Goal: Check status: Check status

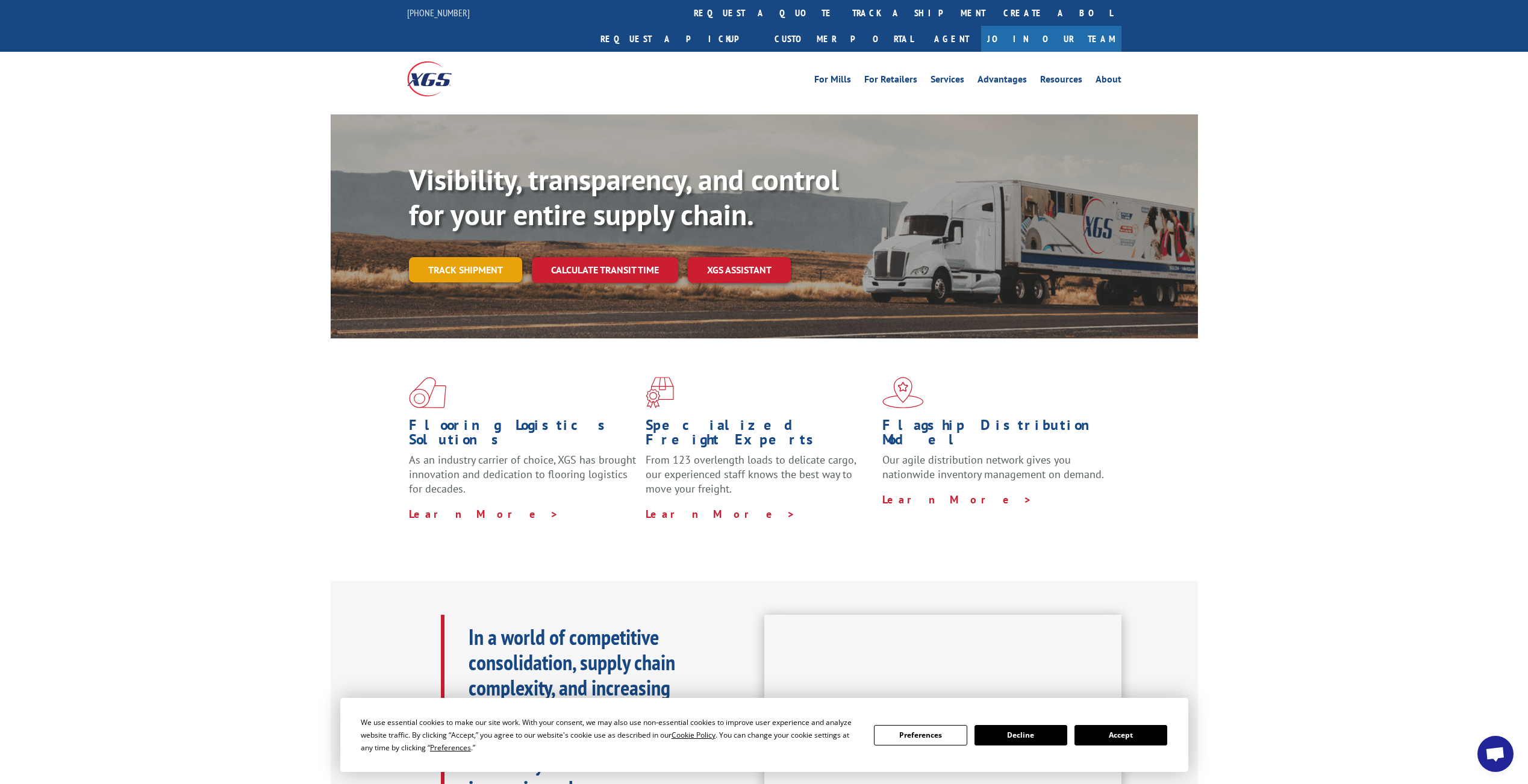
click at [461, 257] on link "Track shipment" at bounding box center [465, 270] width 113 height 25
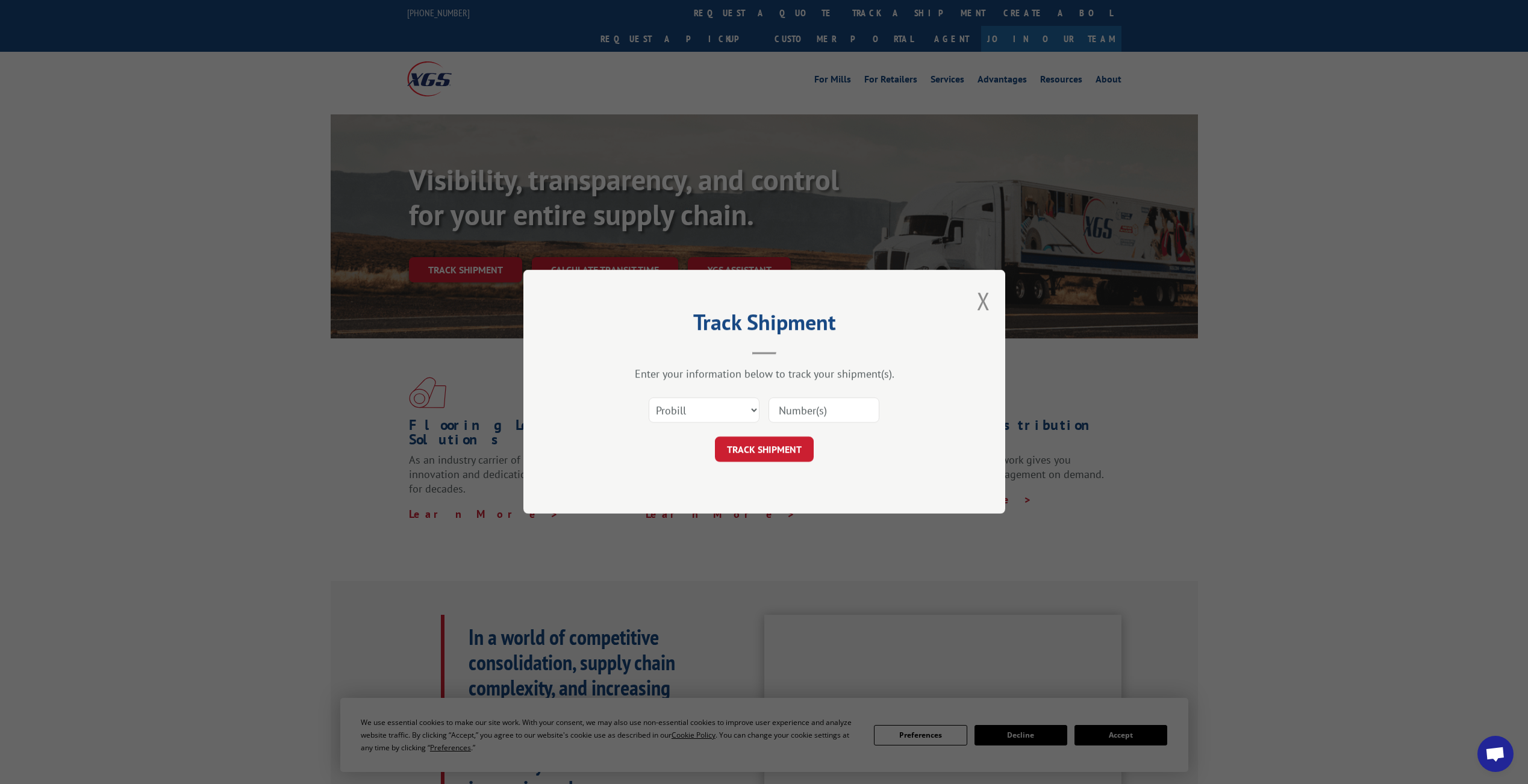
click at [799, 420] on input at bounding box center [824, 411] width 111 height 25
paste input "#17589819"
type input "#17589819"
click at [780, 440] on button "TRACK SHIPMENT" at bounding box center [764, 450] width 99 height 25
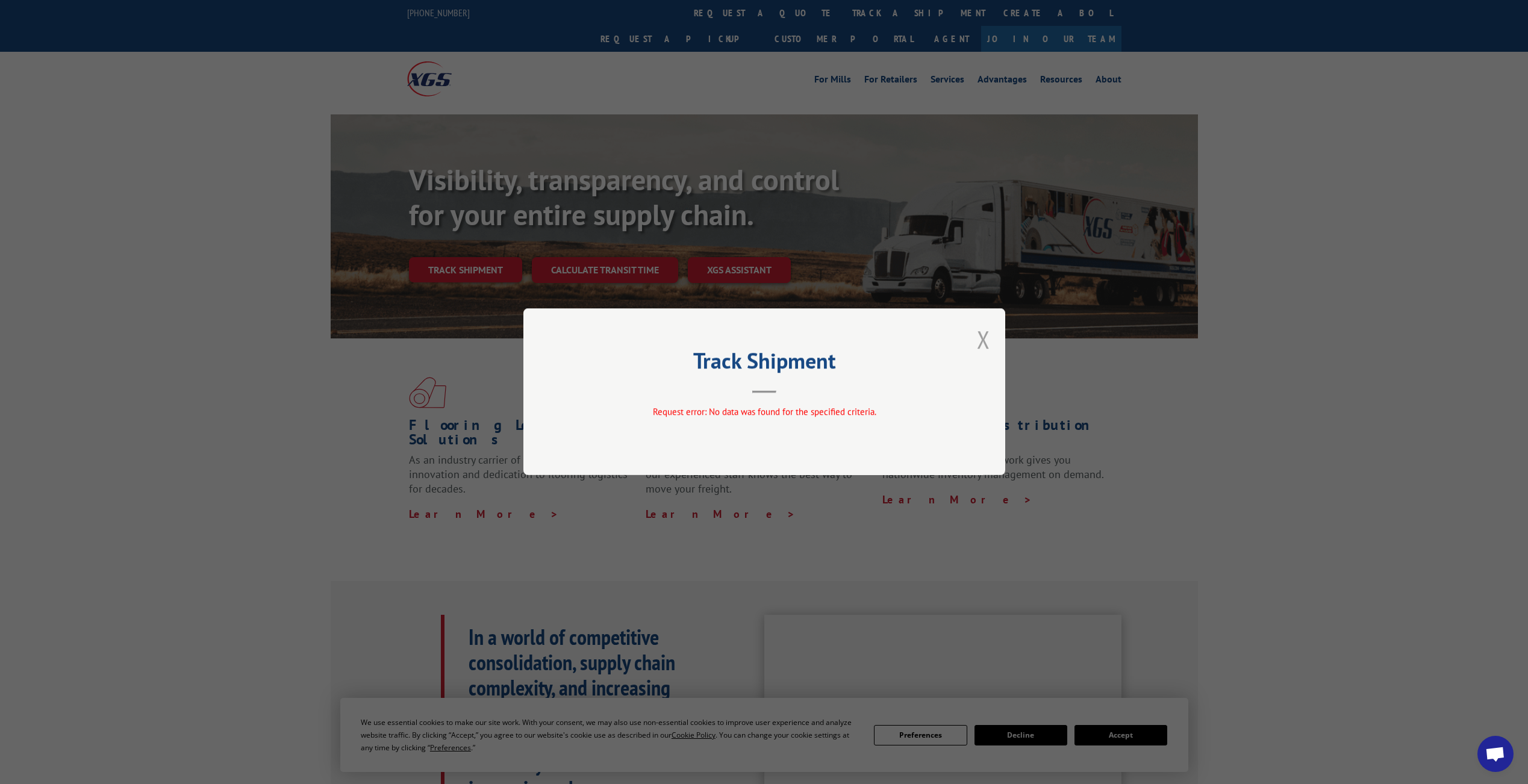
drag, startPoint x: 985, startPoint y: 338, endPoint x: 950, endPoint y: 350, distance: 37.0
click at [984, 338] on button "Close modal" at bounding box center [983, 340] width 13 height 32
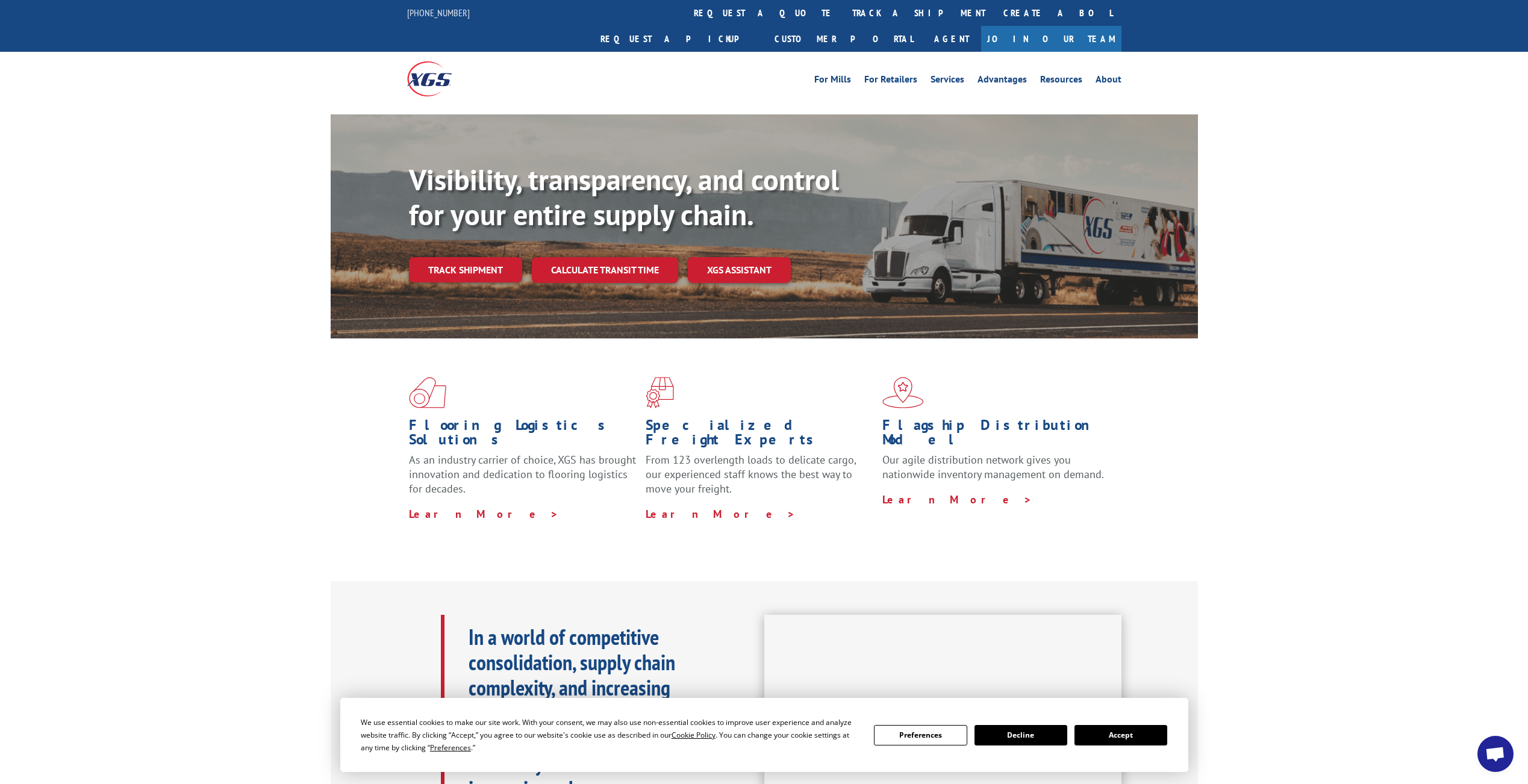
drag, startPoint x: 480, startPoint y: 252, endPoint x: 514, endPoint y: 271, distance: 38.9
click at [480, 257] on link "Track shipment" at bounding box center [465, 270] width 113 height 25
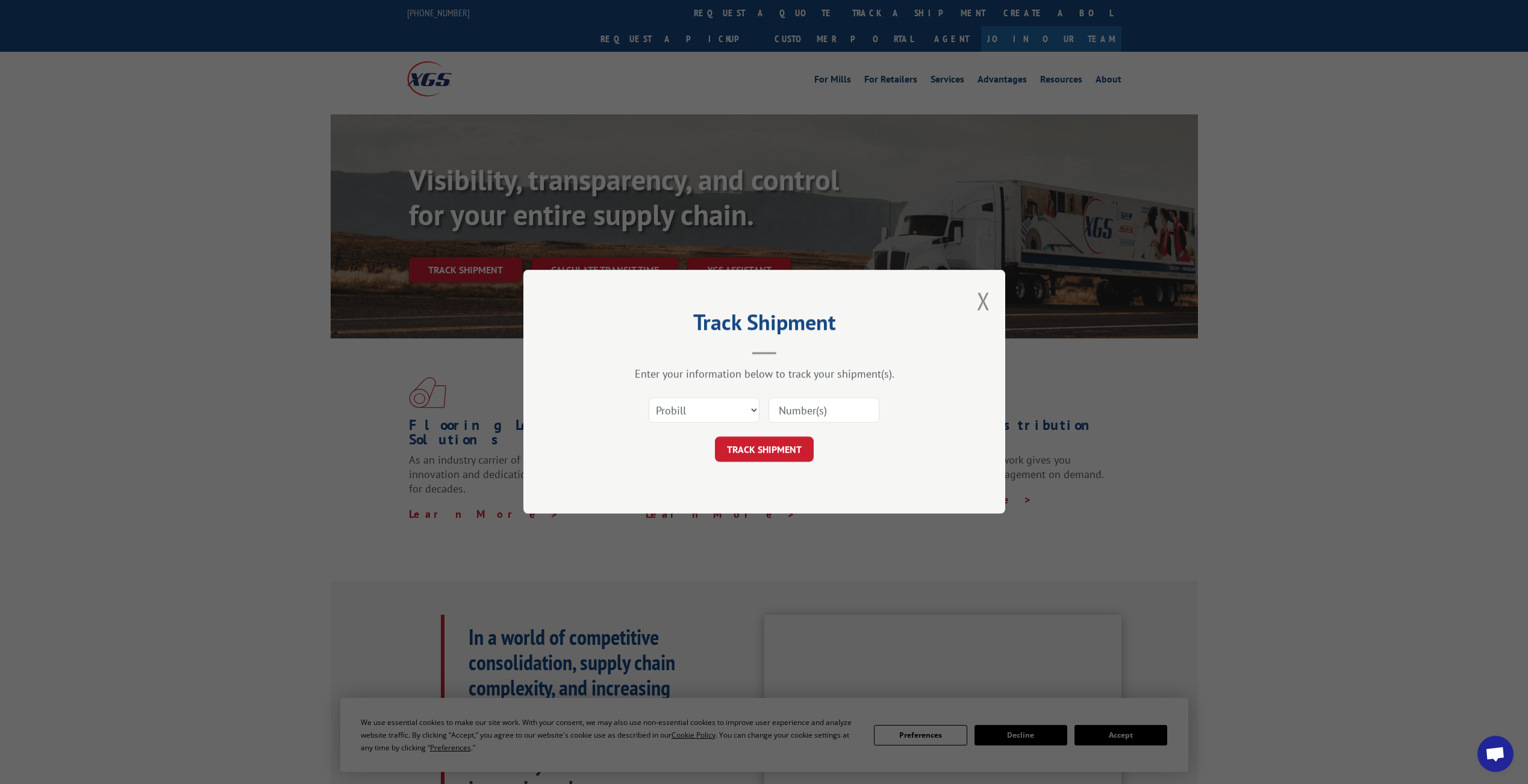
click at [807, 407] on input at bounding box center [824, 411] width 111 height 25
paste input "#17589819"
click at [787, 409] on input "#17589819" at bounding box center [824, 411] width 111 height 25
type input "17589819"
click button "TRACK SHIPMENT" at bounding box center [764, 450] width 99 height 25
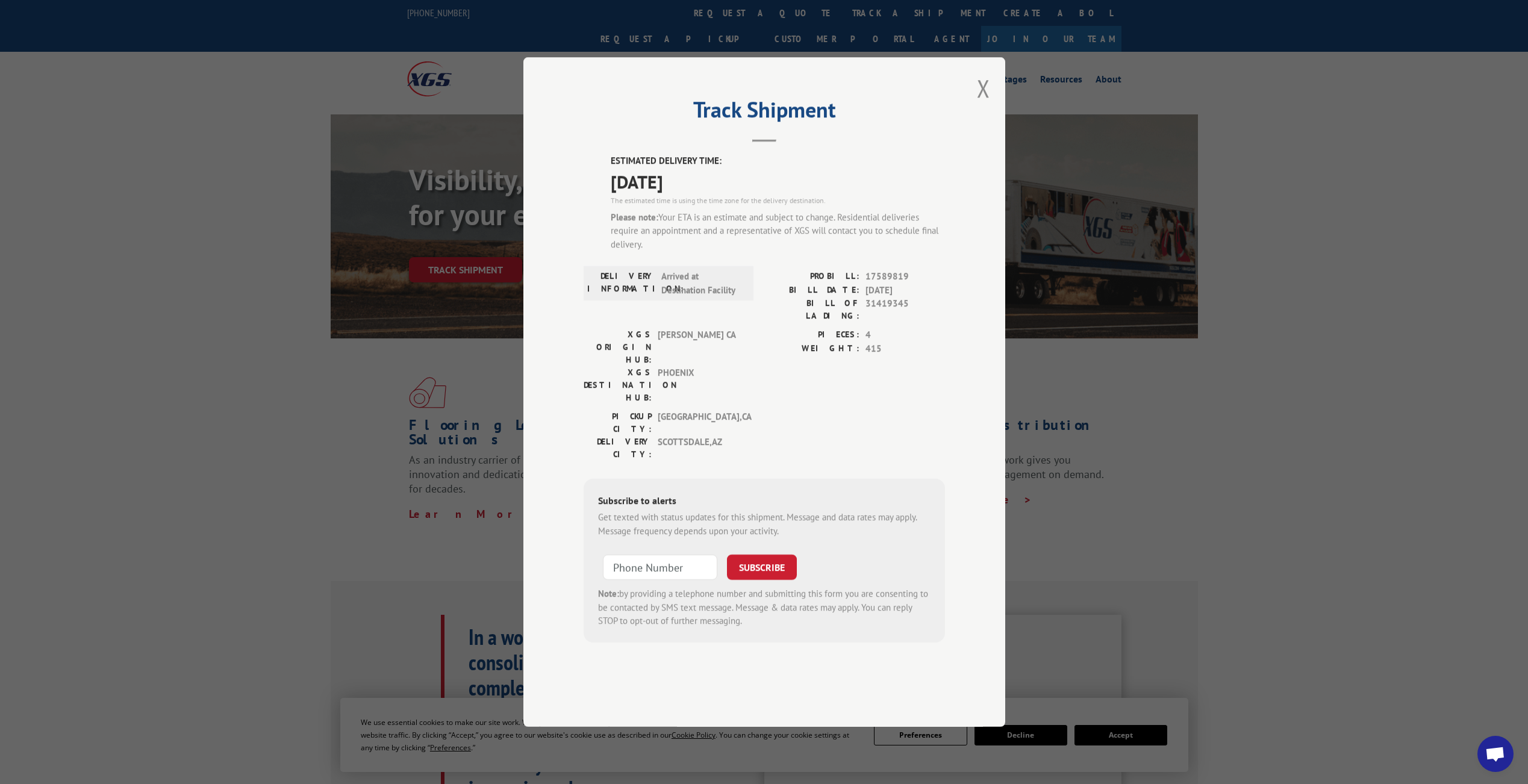
click at [981, 104] on button "Close modal" at bounding box center [983, 88] width 13 height 32
